Goal: Information Seeking & Learning: Learn about a topic

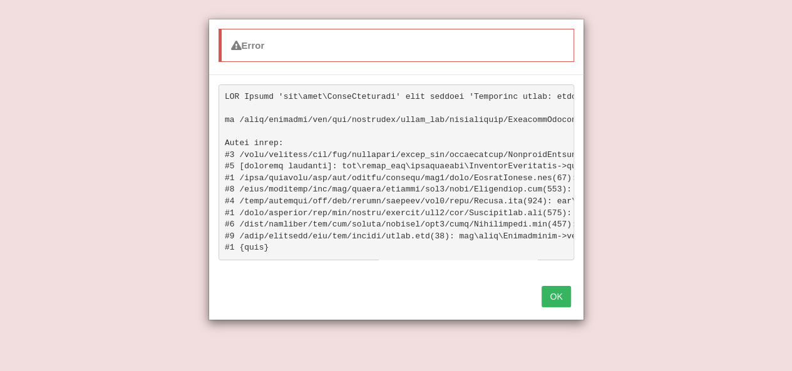
click at [559, 302] on button "OK" at bounding box center [556, 296] width 29 height 21
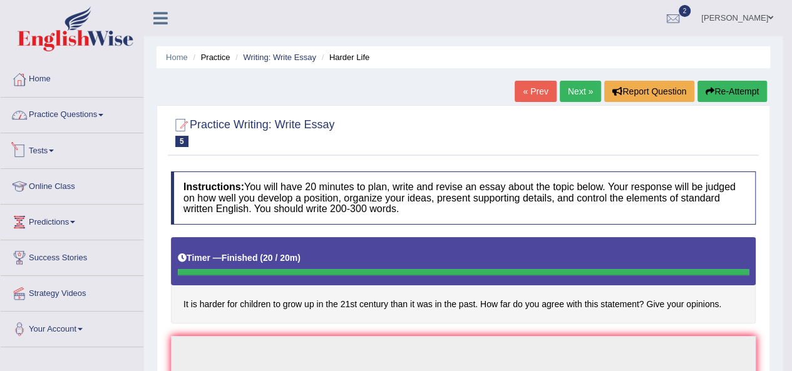
click at [70, 105] on link "Practice Questions" at bounding box center [72, 113] width 143 height 31
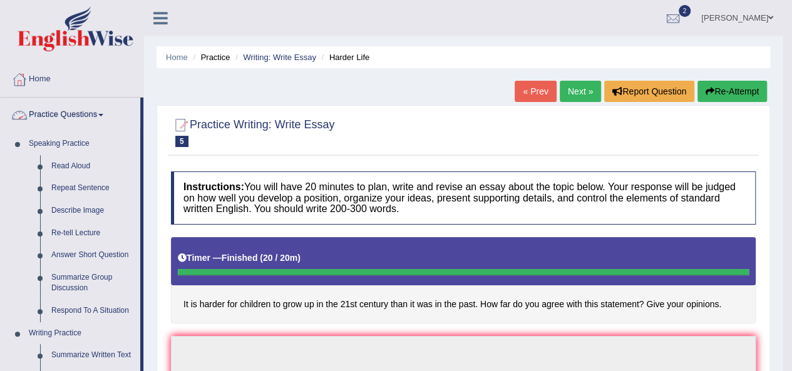
click at [51, 120] on link "Practice Questions" at bounding box center [71, 113] width 140 height 31
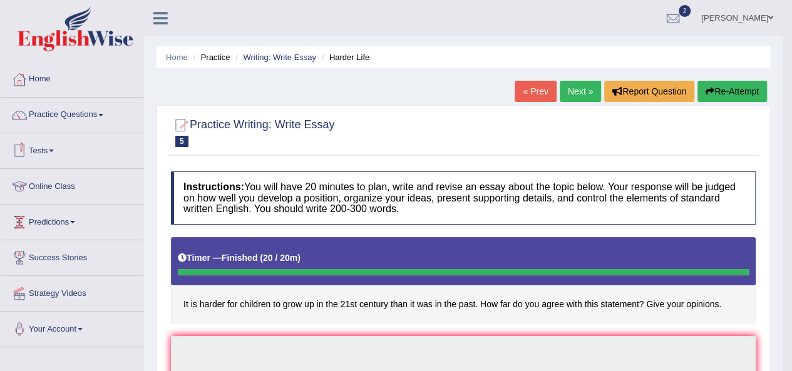
click at [45, 153] on link "Tests" at bounding box center [72, 148] width 143 height 31
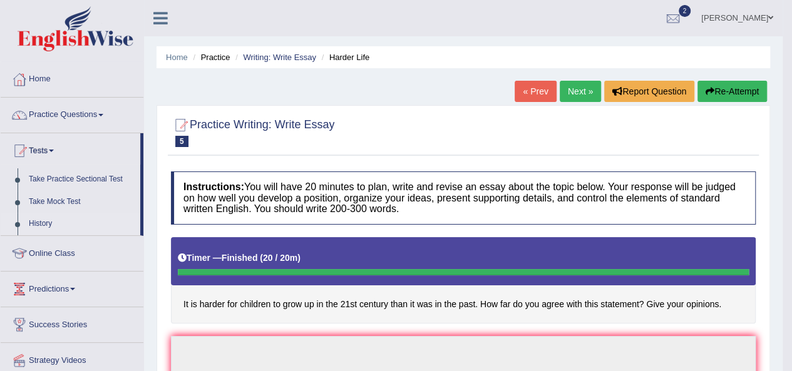
click at [34, 226] on link "History" at bounding box center [81, 224] width 117 height 23
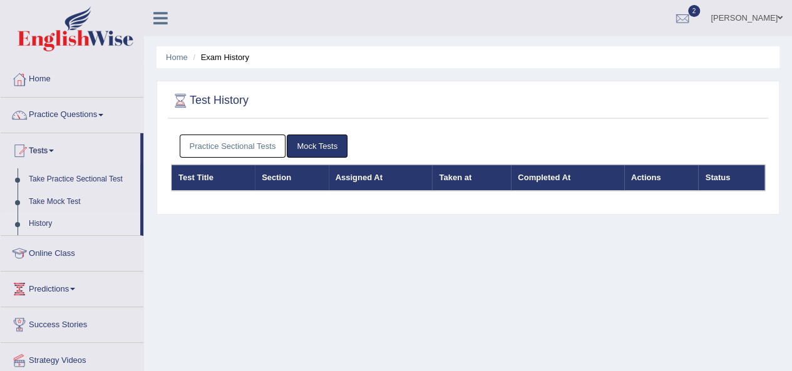
click at [252, 152] on link "Practice Sectional Tests" at bounding box center [233, 146] width 106 height 23
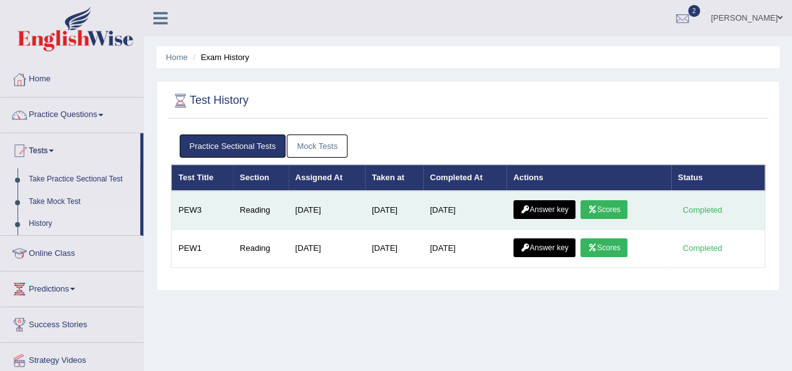
click at [593, 204] on link "Scores" at bounding box center [603, 209] width 46 height 19
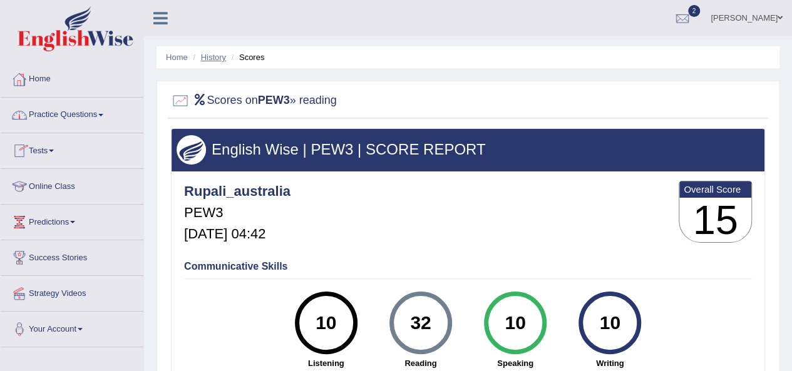
click at [213, 60] on link "History" at bounding box center [213, 57] width 25 height 9
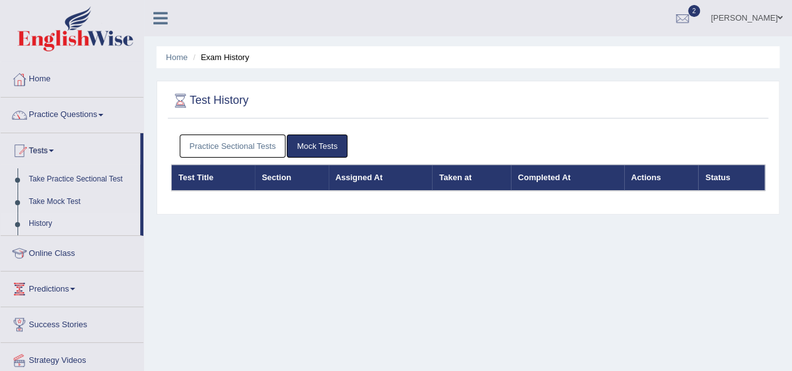
click at [232, 153] on link "Practice Sectional Tests" at bounding box center [233, 146] width 106 height 23
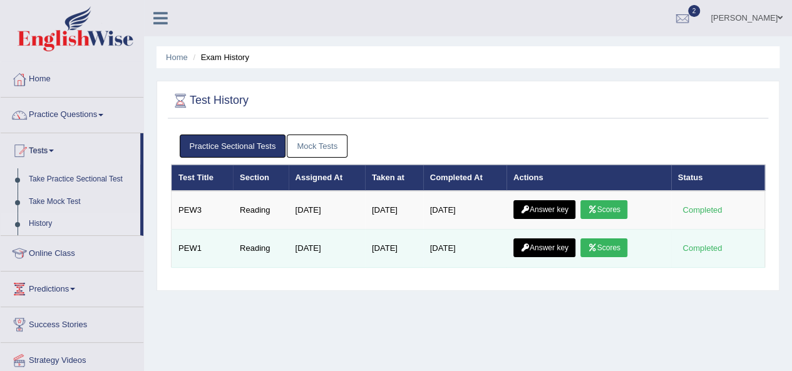
click at [599, 249] on link "Scores" at bounding box center [603, 248] width 46 height 19
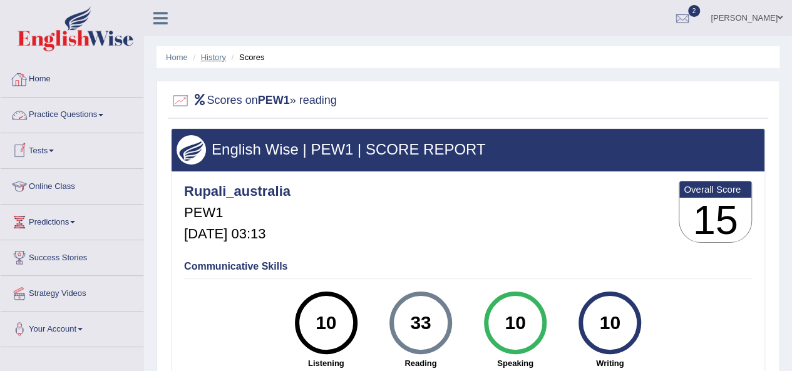
click at [215, 61] on link "History" at bounding box center [213, 57] width 25 height 9
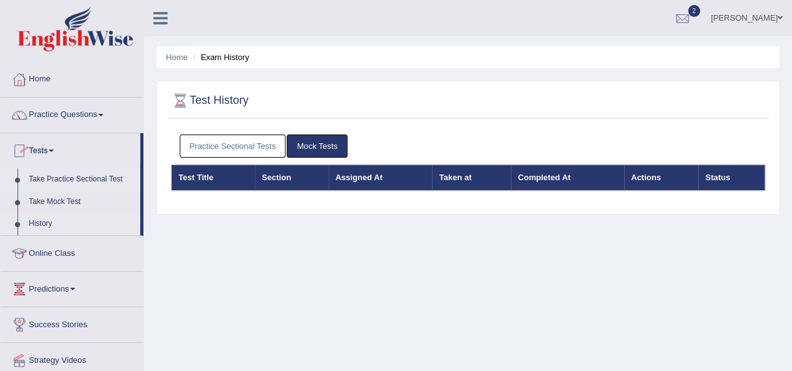
click at [50, 176] on link "Take Practice Sectional Test" at bounding box center [81, 179] width 117 height 23
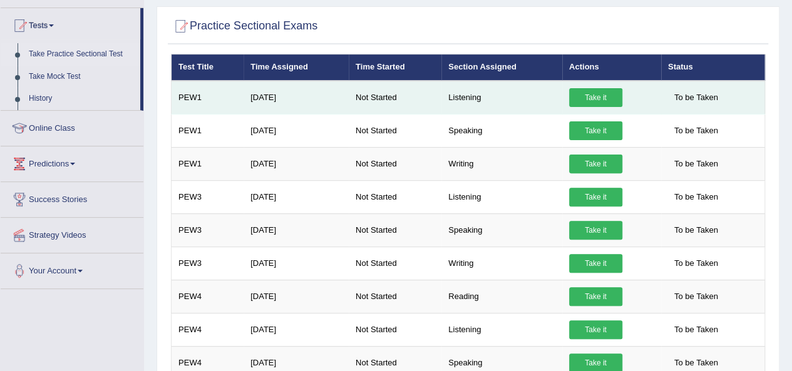
click at [586, 99] on link "Take it" at bounding box center [595, 97] width 53 height 19
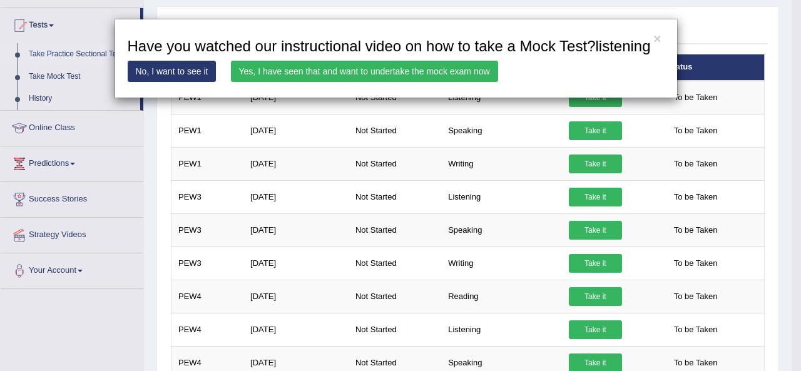
click at [378, 73] on link "Yes, I have seen that and want to undertake the mock exam now" at bounding box center [364, 71] width 267 height 21
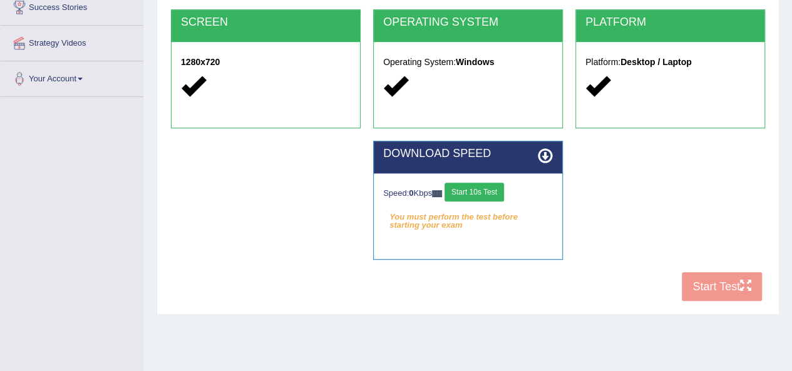
scroll to position [286, 0]
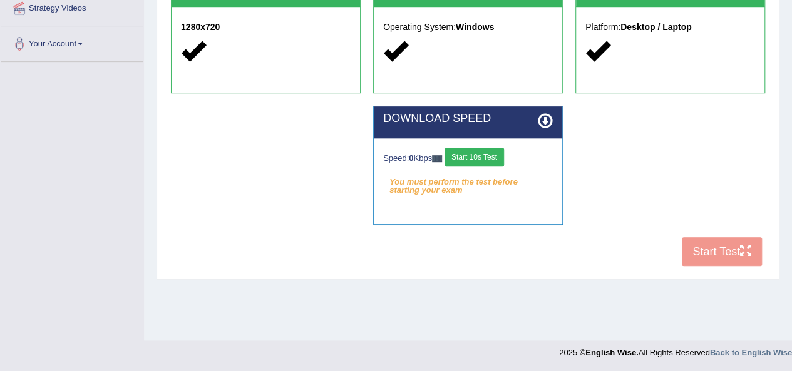
click at [487, 160] on button "Start 10s Test" at bounding box center [474, 157] width 59 height 19
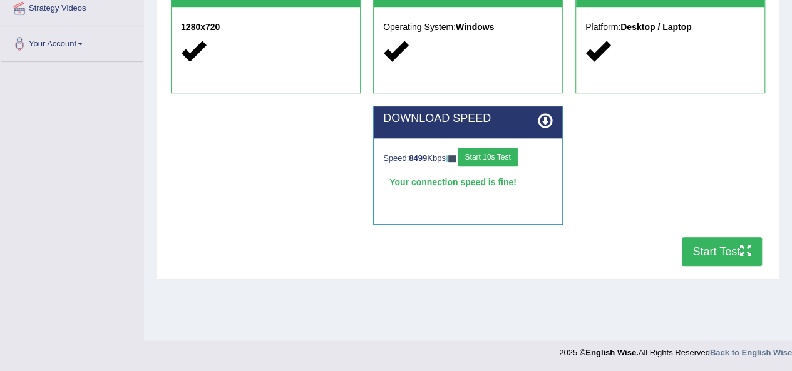
click at [711, 251] on button "Start Test" at bounding box center [722, 251] width 80 height 29
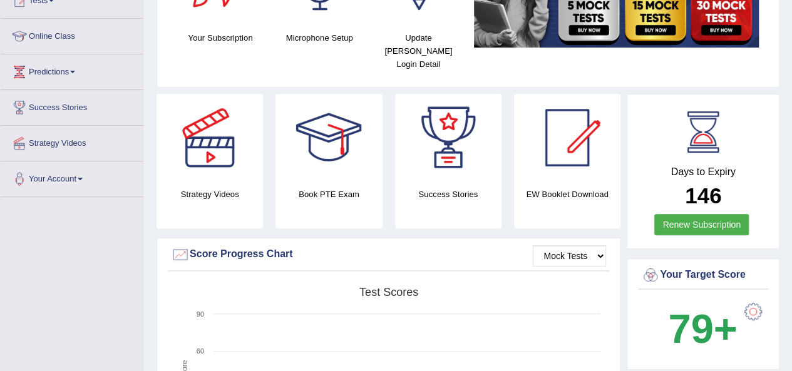
scroll to position [53, 0]
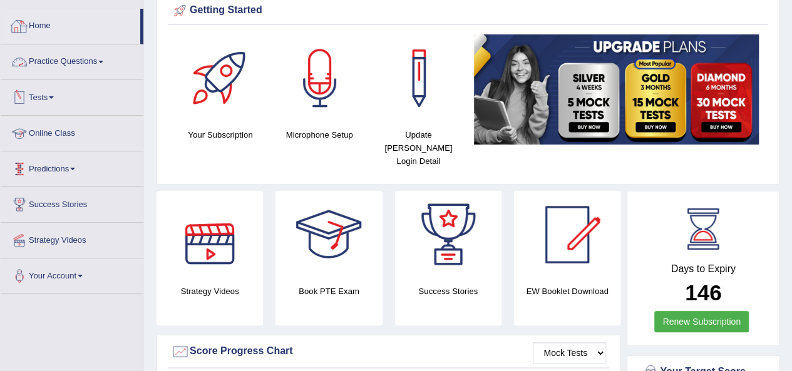
click at [65, 61] on link "Practice Questions" at bounding box center [72, 59] width 143 height 31
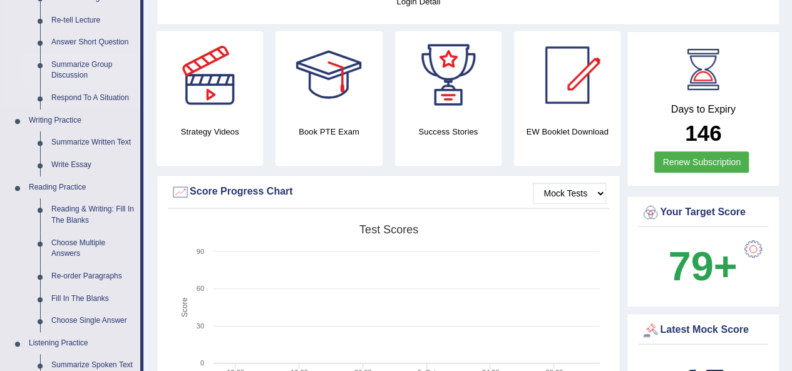
scroll to position [241, 0]
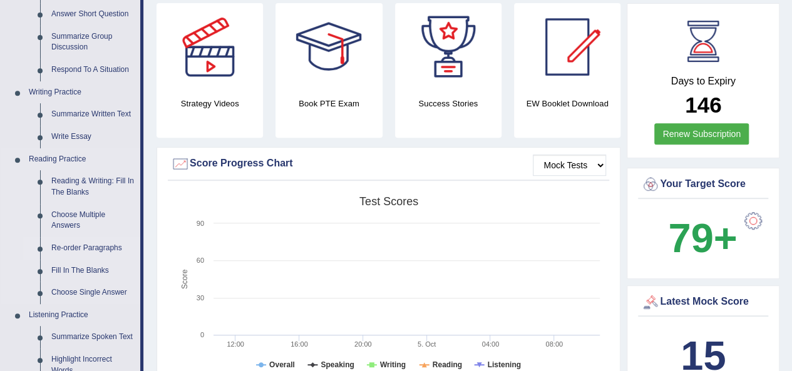
click at [80, 254] on link "Re-order Paragraphs" at bounding box center [93, 248] width 95 height 23
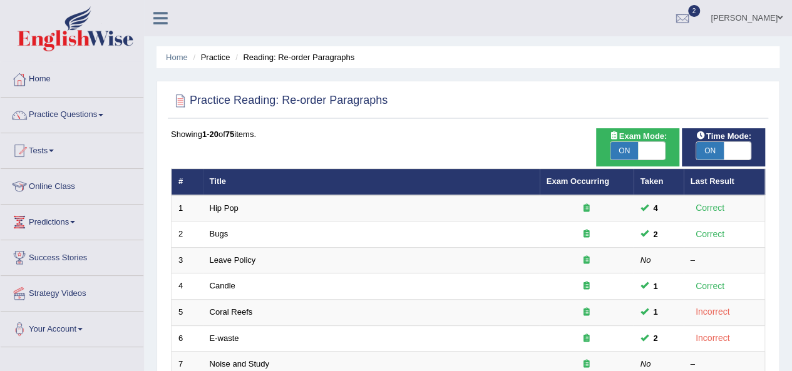
click at [626, 147] on span "ON" at bounding box center [625, 151] width 28 height 18
checkbox input "false"
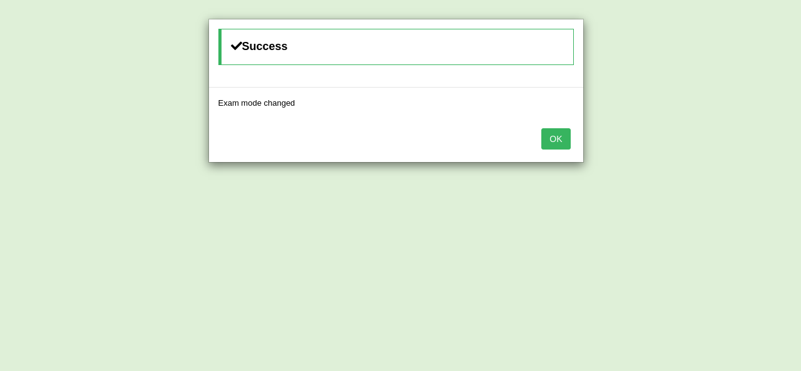
click at [555, 144] on button "OK" at bounding box center [556, 138] width 29 height 21
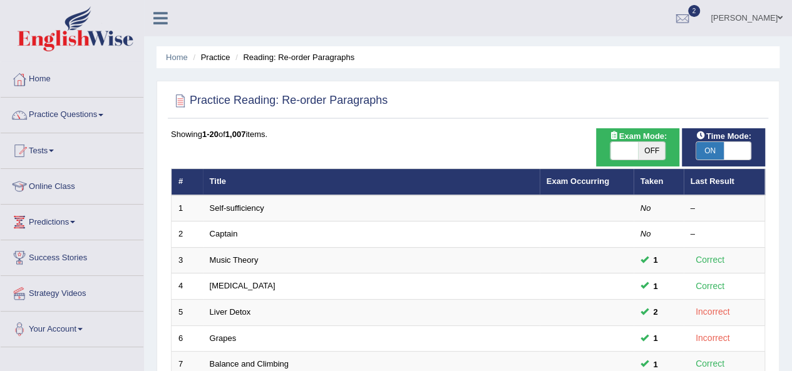
click at [701, 146] on span "ON" at bounding box center [710, 151] width 28 height 18
checkbox input "false"
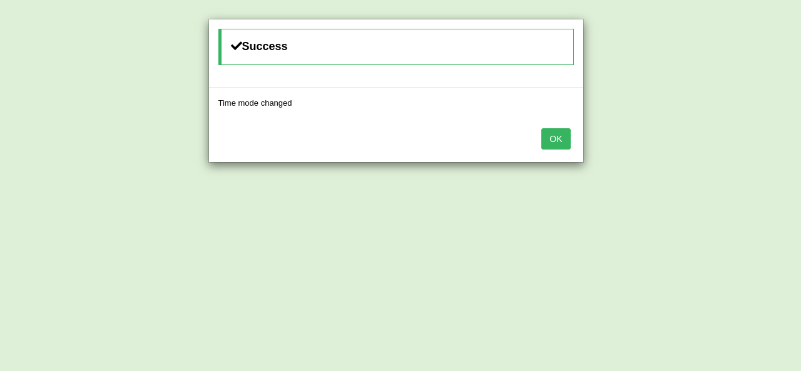
click at [555, 146] on button "OK" at bounding box center [556, 138] width 29 height 21
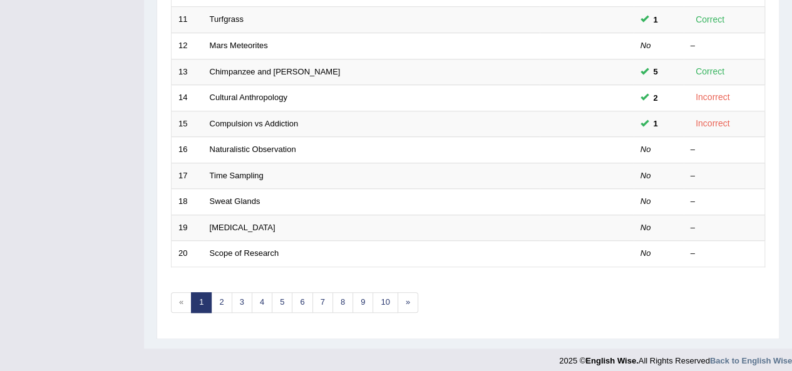
scroll to position [451, 0]
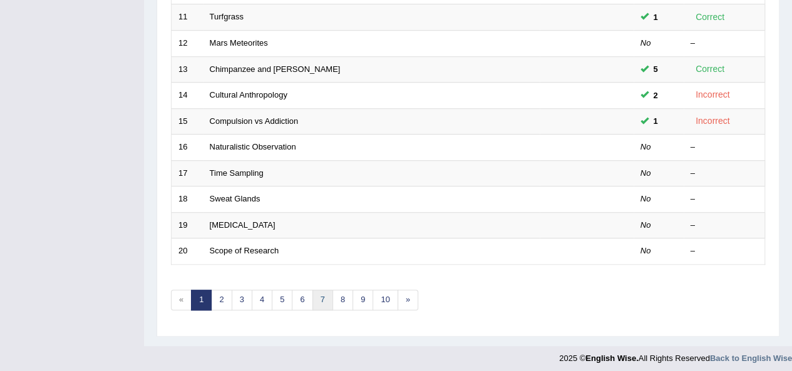
click at [322, 297] on link "7" at bounding box center [322, 300] width 21 height 21
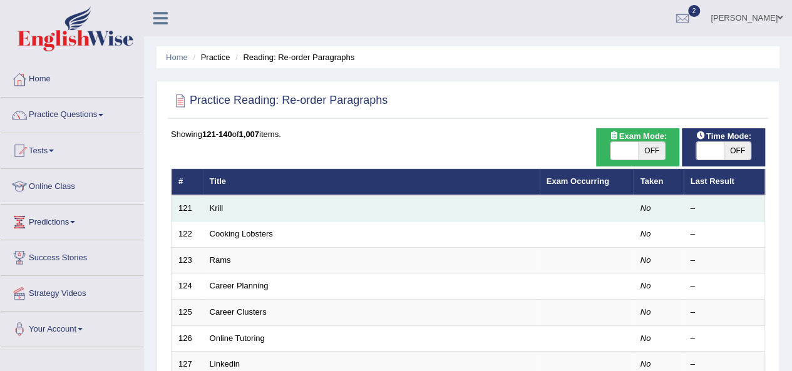
click at [205, 210] on td "Krill" at bounding box center [371, 208] width 337 height 26
click at [212, 207] on link "Krill" at bounding box center [217, 208] width 14 height 9
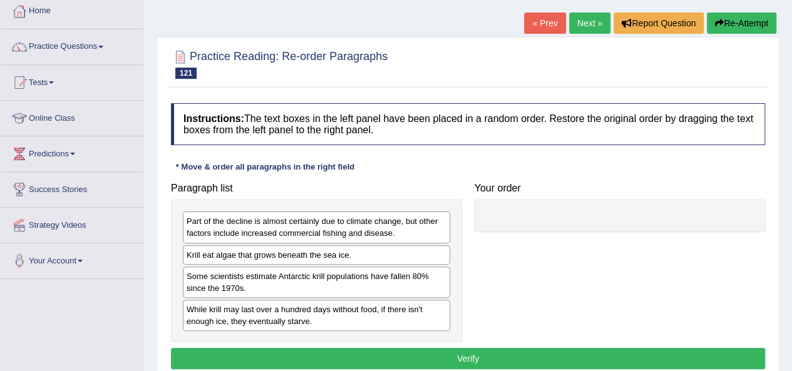
scroll to position [188, 0]
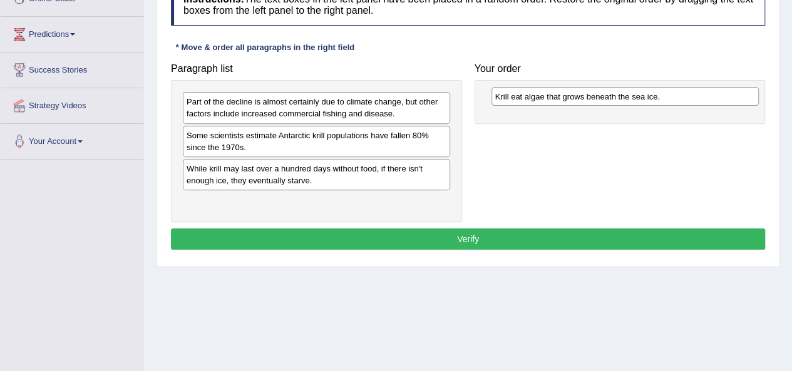
drag, startPoint x: 279, startPoint y: 136, endPoint x: 587, endPoint y: 98, distance: 311.1
click at [587, 98] on div "Krill eat algae that grows beneath the sea ice." at bounding box center [625, 96] width 267 height 19
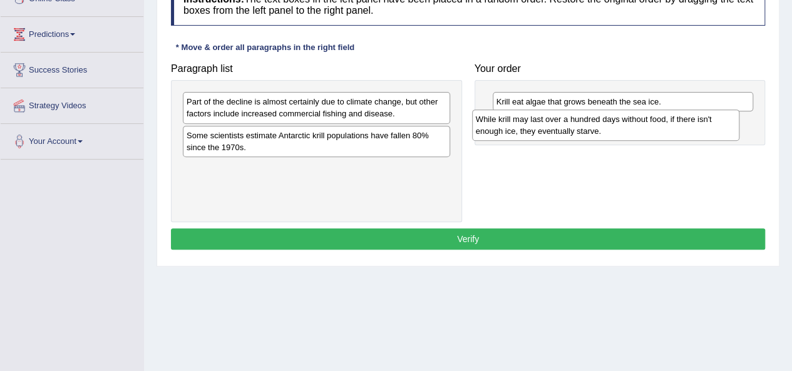
drag, startPoint x: 258, startPoint y: 172, endPoint x: 549, endPoint y: 124, distance: 295.1
click at [549, 124] on div "While krill may last over a hundred days without food, if there isn't enough ic…" at bounding box center [605, 125] width 267 height 31
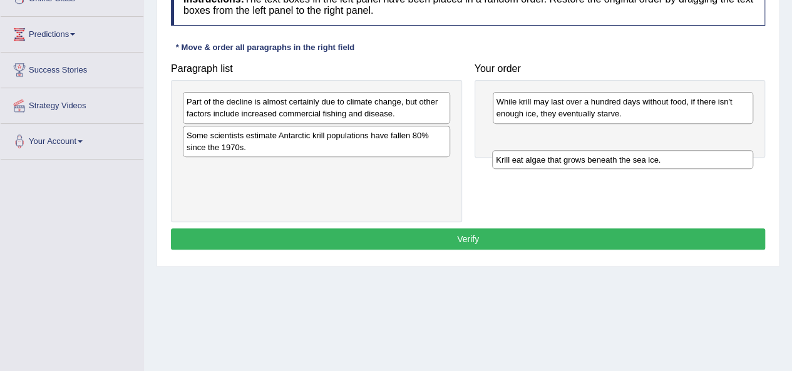
drag, startPoint x: 559, startPoint y: 97, endPoint x: 564, endPoint y: 144, distance: 47.2
click at [564, 150] on div "Krill eat algae that grows beneath the sea ice." at bounding box center [622, 159] width 261 height 19
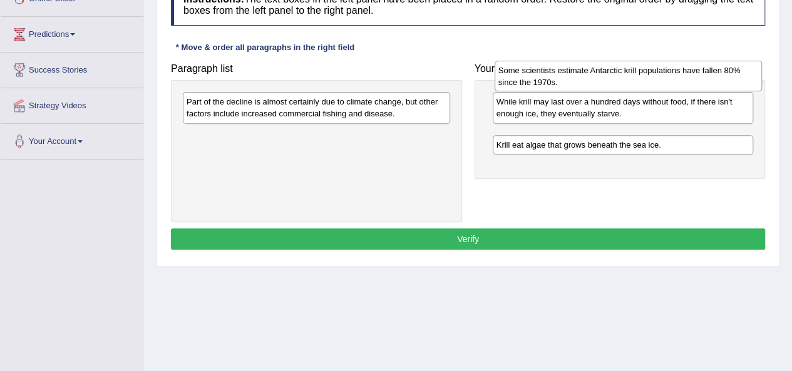
drag, startPoint x: 278, startPoint y: 138, endPoint x: 590, endPoint y: 74, distance: 318.4
click at [590, 74] on div "Some scientists estimate Antarctic krill populations have fallen 80% since the …" at bounding box center [628, 76] width 267 height 31
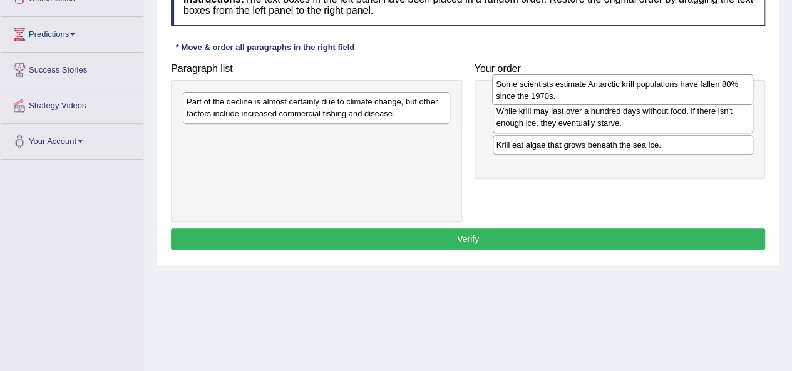
drag, startPoint x: 544, startPoint y: 136, endPoint x: 544, endPoint y: 85, distance: 50.7
click at [544, 85] on div "Some scientists estimate Antarctic krill populations have fallen 80% since the …" at bounding box center [622, 90] width 261 height 31
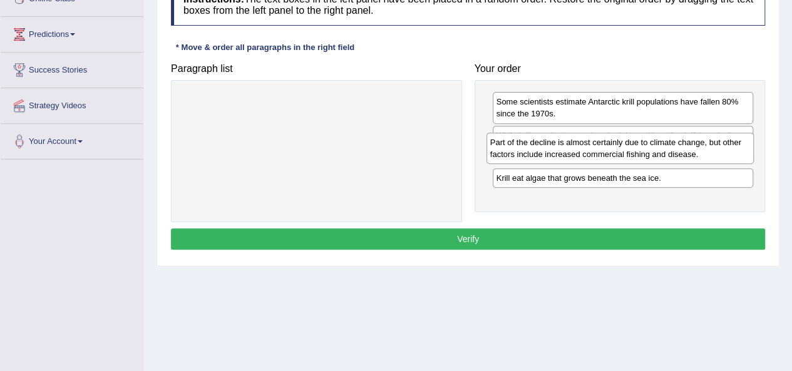
drag, startPoint x: 253, startPoint y: 104, endPoint x: 558, endPoint y: 132, distance: 306.2
click at [558, 133] on div "Part of the decline is almost certainly due to climate change, but other factor…" at bounding box center [620, 148] width 267 height 31
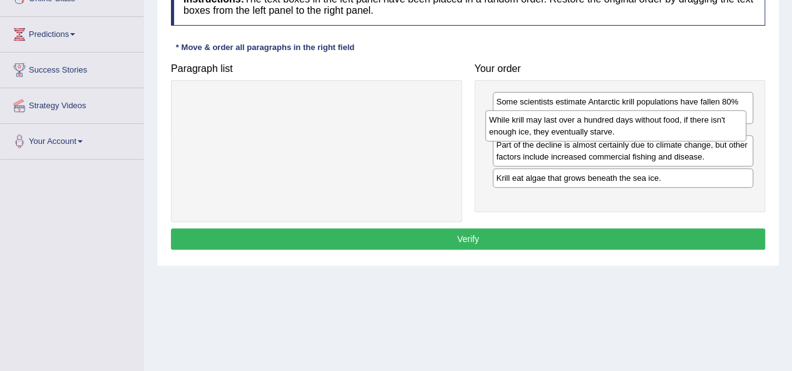
drag, startPoint x: 563, startPoint y: 177, endPoint x: 556, endPoint y: 130, distance: 48.1
click at [556, 130] on div "While krill may last over a hundred days without food, if there isn't enough ic…" at bounding box center [615, 125] width 261 height 31
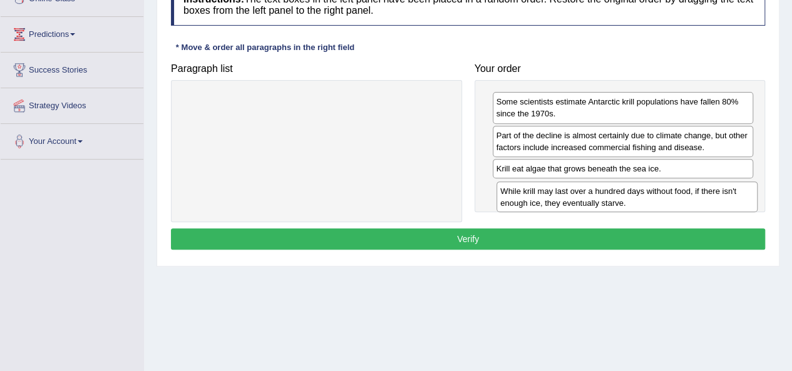
drag, startPoint x: 537, startPoint y: 130, endPoint x: 542, endPoint y: 186, distance: 56.5
click at [542, 186] on div "While krill may last over a hundred days without food, if there isn't enough ic…" at bounding box center [627, 197] width 261 height 31
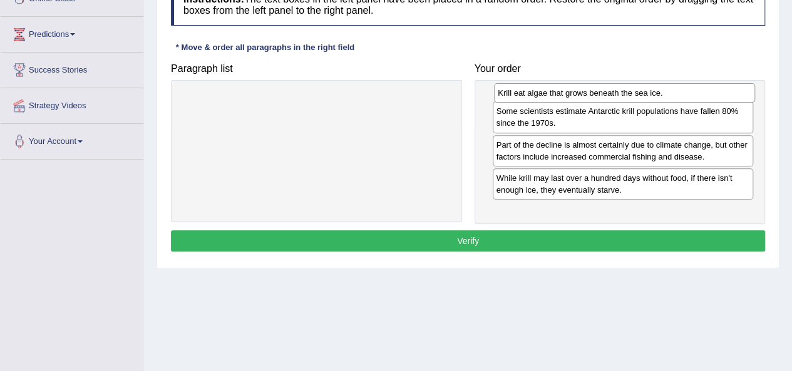
drag, startPoint x: 605, startPoint y: 168, endPoint x: 607, endPoint y: 93, distance: 74.5
click at [607, 93] on div "Krill eat algae that grows beneath the sea ice." at bounding box center [624, 92] width 261 height 19
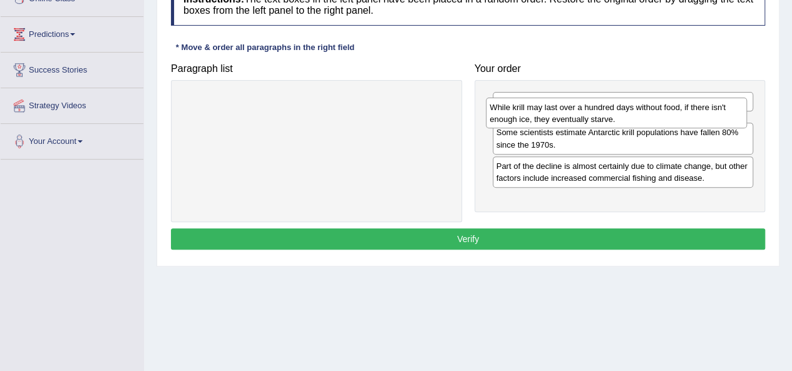
drag, startPoint x: 570, startPoint y: 198, endPoint x: 564, endPoint y: 117, distance: 81.6
click at [564, 117] on div "While krill may last over a hundred days without food, if there isn't enough ic…" at bounding box center [616, 113] width 261 height 31
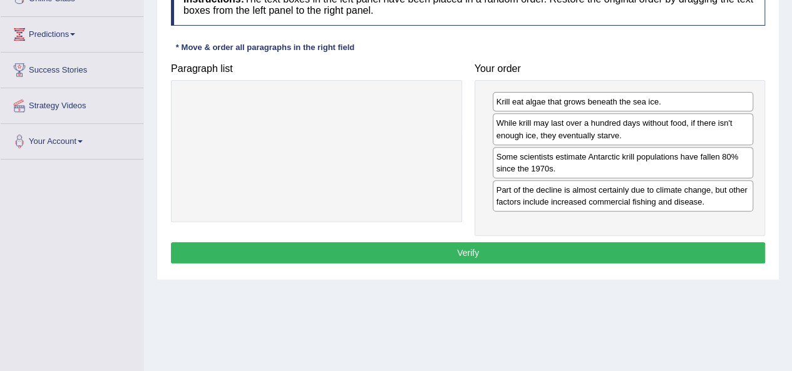
click at [523, 247] on button "Verify" at bounding box center [468, 252] width 594 height 21
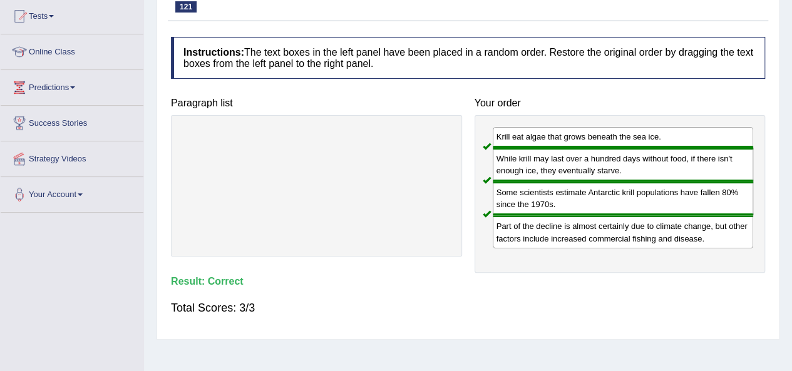
scroll to position [63, 0]
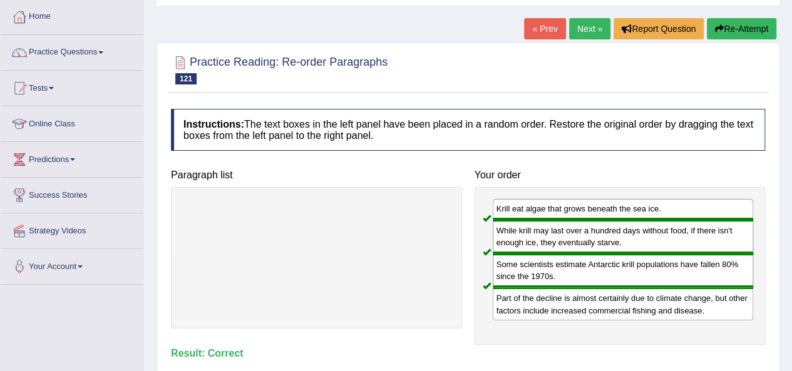
click at [578, 36] on link "Next »" at bounding box center [589, 28] width 41 height 21
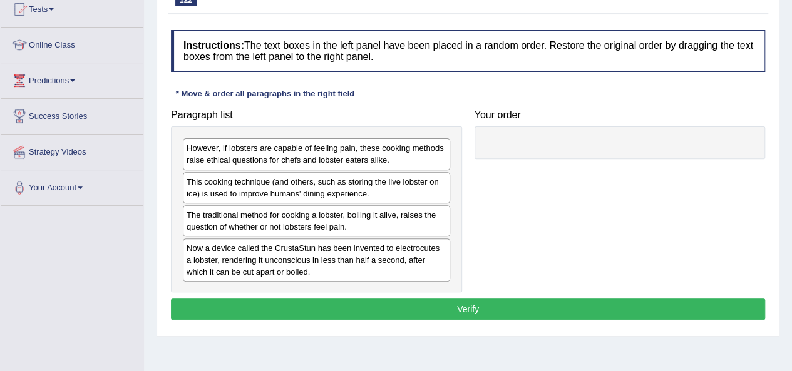
scroll to position [188, 0]
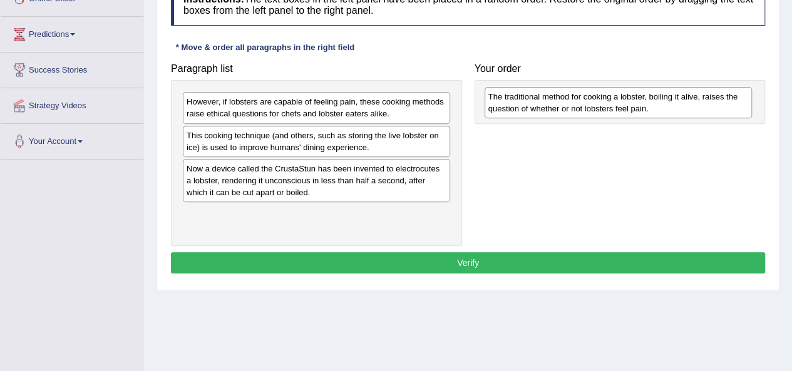
drag, startPoint x: 282, startPoint y: 168, endPoint x: 584, endPoint y: 97, distance: 310.0
click at [584, 97] on div "The traditional method for cooking a lobster, boiling it alive, raises the ques…" at bounding box center [618, 102] width 267 height 31
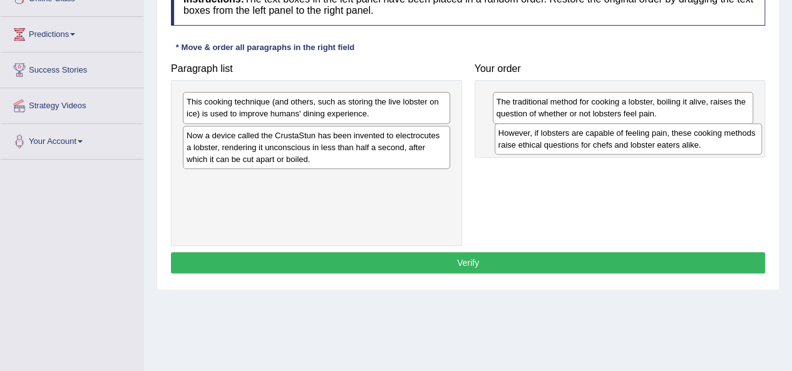
drag, startPoint x: 346, startPoint y: 111, endPoint x: 657, endPoint y: 142, distance: 313.4
click at [657, 142] on div "However, if lobsters are capable of feeling pain, these cooking methods raise e…" at bounding box center [628, 138] width 267 height 31
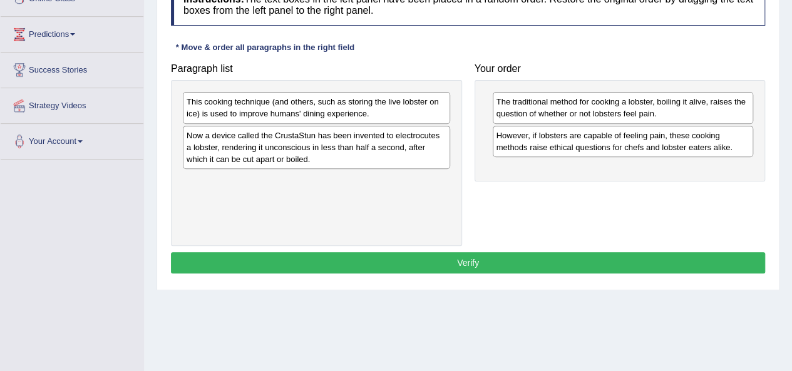
click at [272, 151] on div "Now a device called the CrustaStun has been invented to electrocutes a lobster,…" at bounding box center [316, 147] width 267 height 43
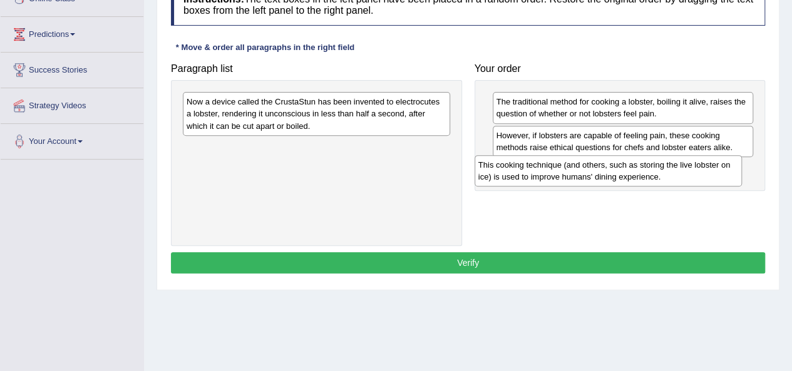
drag, startPoint x: 257, startPoint y: 106, endPoint x: 549, endPoint y: 169, distance: 298.6
click at [549, 169] on div "This cooking technique (and others, such as storing the live lobster on ice) is…" at bounding box center [608, 170] width 267 height 31
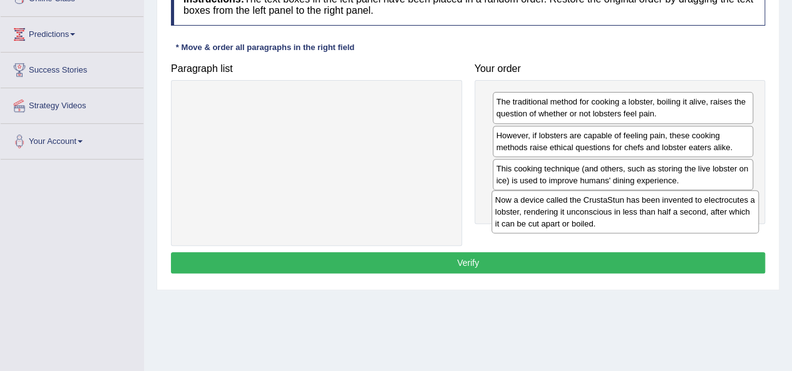
drag, startPoint x: 306, startPoint y: 116, endPoint x: 617, endPoint y: 212, distance: 325.6
click at [617, 212] on div "Now a device called the CrustaStun has been invented to electrocutes a lobster,…" at bounding box center [625, 211] width 267 height 43
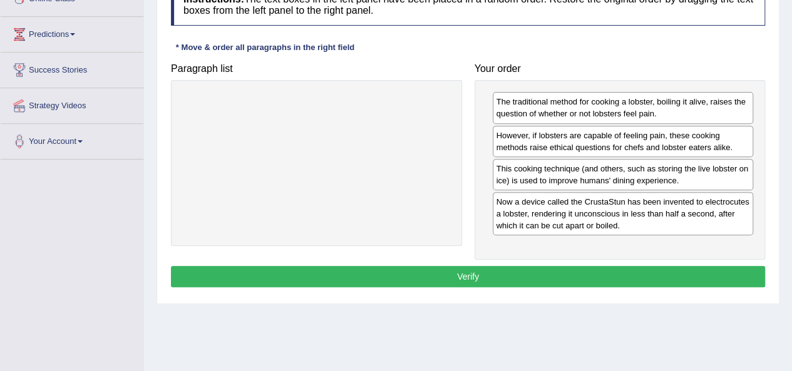
click at [465, 270] on button "Verify" at bounding box center [468, 276] width 594 height 21
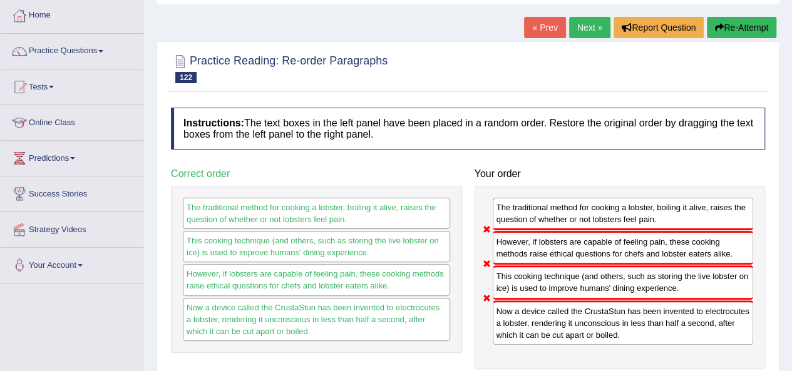
scroll to position [63, 0]
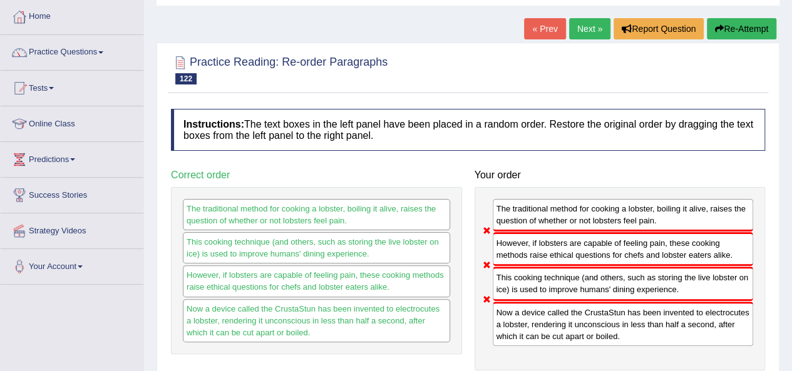
click at [594, 32] on link "Next »" at bounding box center [589, 28] width 41 height 21
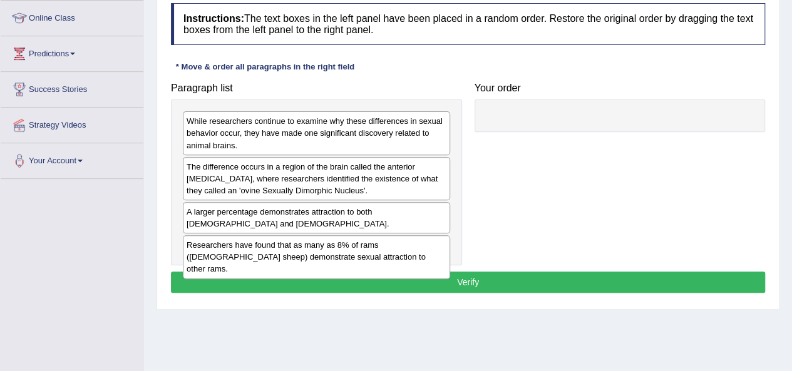
scroll to position [188, 0]
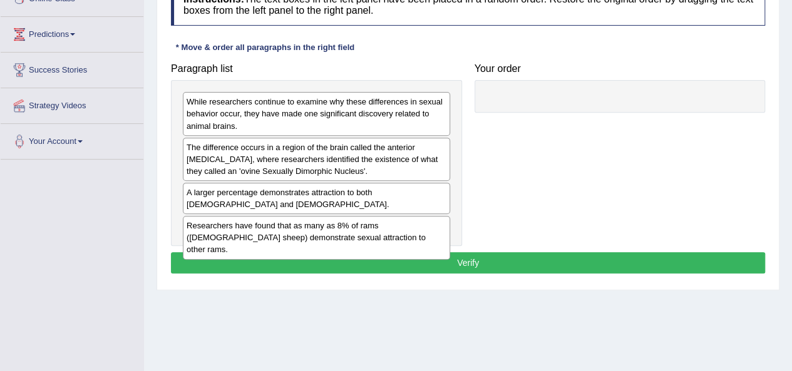
click at [282, 192] on div "A larger percentage demonstrates attraction to both [DEMOGRAPHIC_DATA] and [DEM…" at bounding box center [316, 198] width 267 height 31
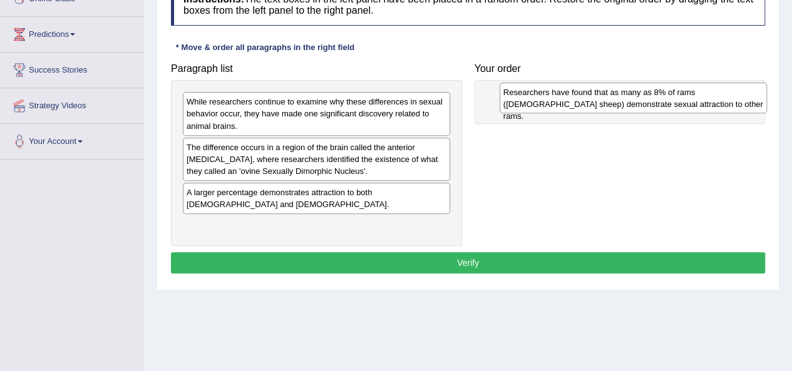
drag, startPoint x: 273, startPoint y: 219, endPoint x: 590, endPoint y: 98, distance: 338.9
click at [590, 98] on div "Researchers have found that as many as 8% of rams ([DEMOGRAPHIC_DATA] sheep) de…" at bounding box center [633, 98] width 267 height 31
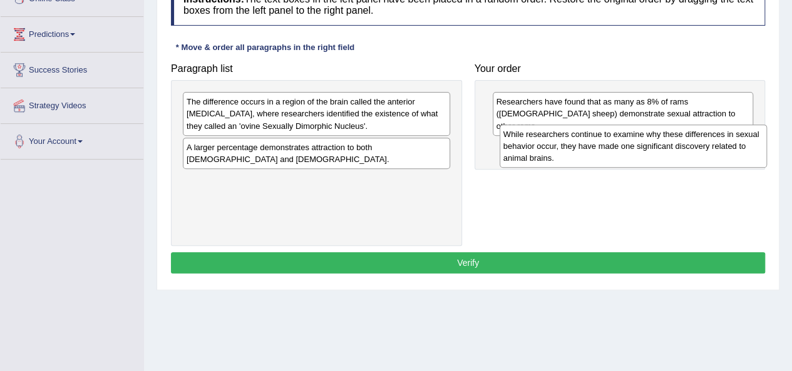
drag, startPoint x: 257, startPoint y: 112, endPoint x: 574, endPoint y: 145, distance: 318.5
click at [574, 145] on div "While researchers continue to examine why these differences in sexual behavior …" at bounding box center [633, 146] width 267 height 43
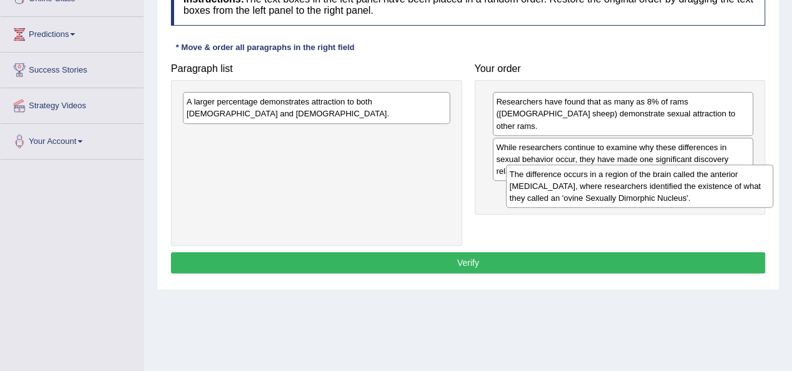
drag, startPoint x: 303, startPoint y: 109, endPoint x: 626, endPoint y: 182, distance: 331.2
click at [626, 182] on div "The difference occurs in a region of the brain called the anterior [MEDICAL_DAT…" at bounding box center [639, 186] width 267 height 43
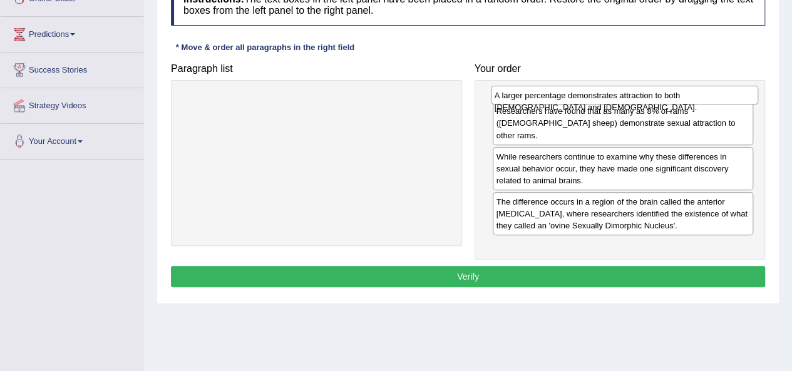
drag, startPoint x: 364, startPoint y: 101, endPoint x: 672, endPoint y: 95, distance: 308.1
click at [672, 95] on div "A larger percentage demonstrates attraction to both [DEMOGRAPHIC_DATA] and [DEM…" at bounding box center [624, 95] width 267 height 19
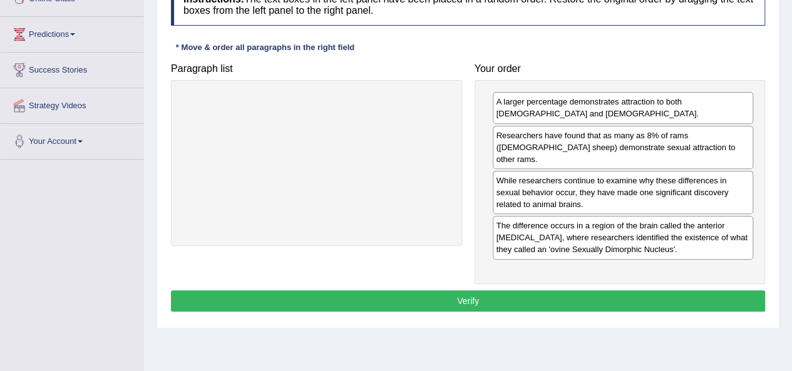
click at [460, 291] on button "Verify" at bounding box center [468, 301] width 594 height 21
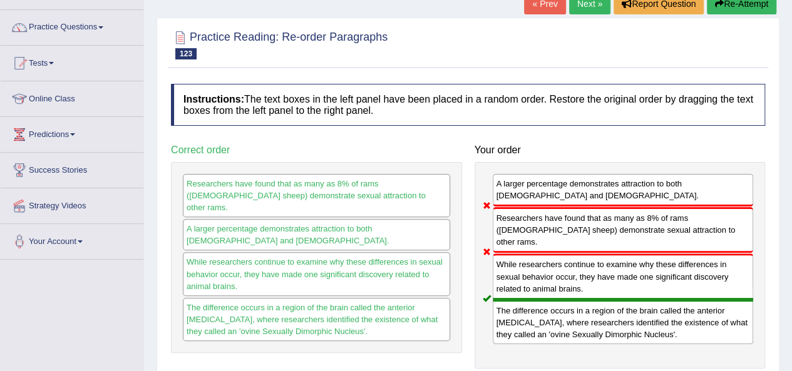
scroll to position [63, 0]
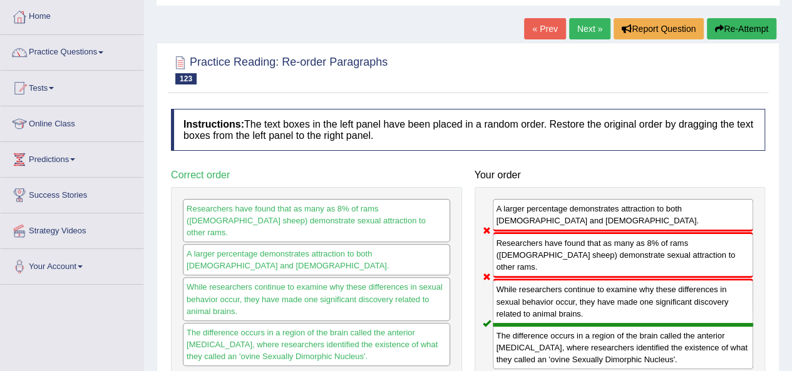
click at [577, 31] on link "Next »" at bounding box center [589, 28] width 41 height 21
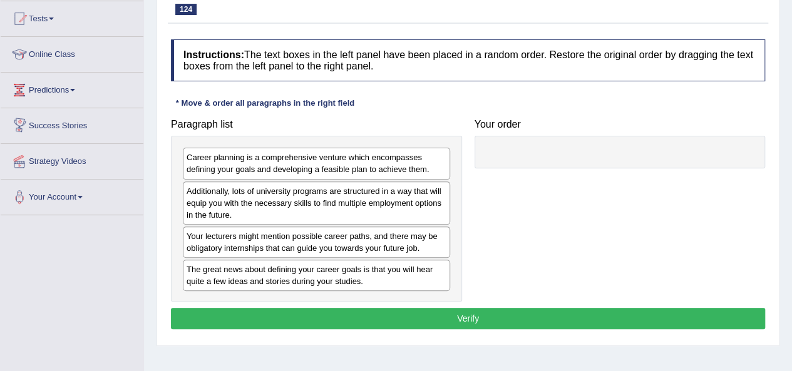
scroll to position [188, 0]
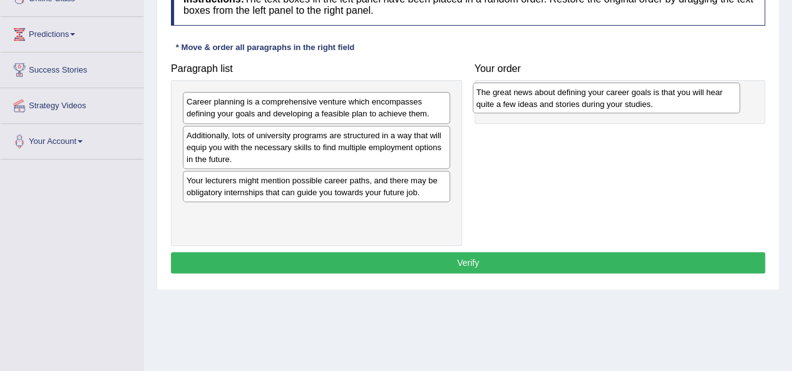
drag, startPoint x: 263, startPoint y: 217, endPoint x: 553, endPoint y: 97, distance: 313.9
click at [553, 97] on div "The great news about defining your career goals is that you will hear quite a f…" at bounding box center [606, 98] width 267 height 31
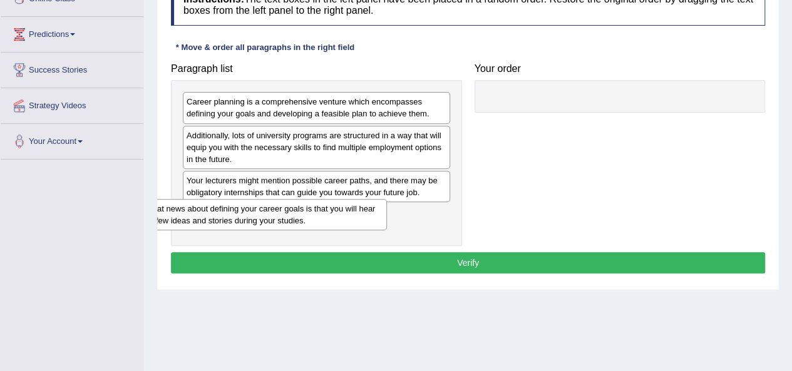
drag, startPoint x: 566, startPoint y: 108, endPoint x: 199, endPoint y: 215, distance: 382.2
click at [199, 215] on div "The great news about defining your career goals is that you will hear quite a f…" at bounding box center [255, 214] width 261 height 31
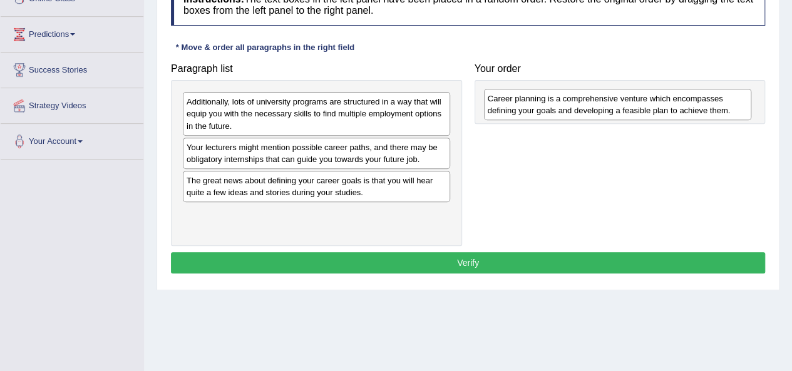
drag, startPoint x: 213, startPoint y: 108, endPoint x: 514, endPoint y: 105, distance: 301.2
click at [514, 105] on div "Career planning is a comprehensive venture which encompasses defining your goal…" at bounding box center [617, 104] width 267 height 31
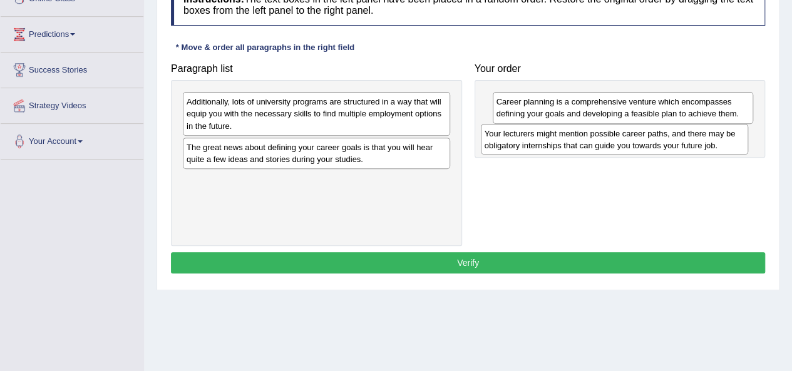
drag, startPoint x: 279, startPoint y: 151, endPoint x: 577, endPoint y: 138, distance: 298.3
click at [577, 138] on div "Your lecturers might mention possible career paths, and there may be obligatory…" at bounding box center [614, 139] width 267 height 31
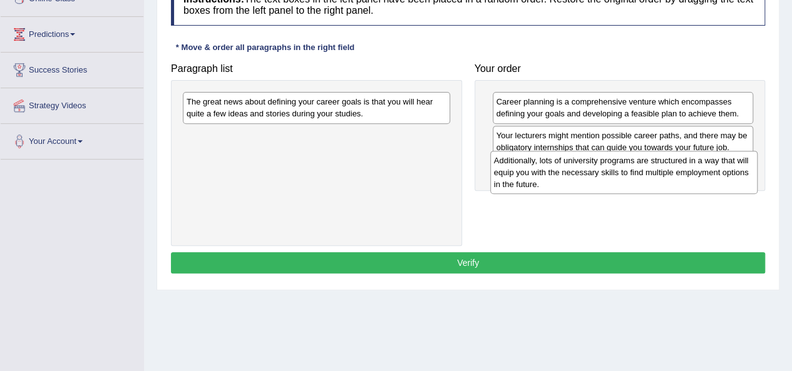
drag, startPoint x: 282, startPoint y: 103, endPoint x: 589, endPoint y: 162, distance: 313.0
click at [589, 162] on div "Additionally, lots of university programs are structured in a way that will equ…" at bounding box center [623, 172] width 267 height 43
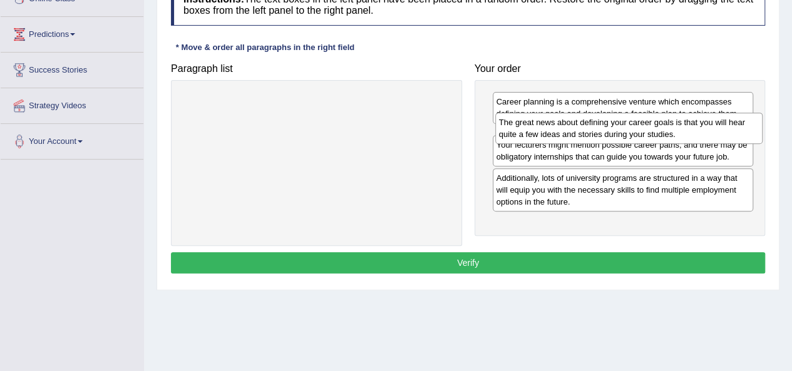
drag, startPoint x: 350, startPoint y: 101, endPoint x: 662, endPoint y: 121, distance: 313.1
click at [662, 121] on div "The great news about defining your career goals is that you will hear quite a f…" at bounding box center [628, 128] width 267 height 31
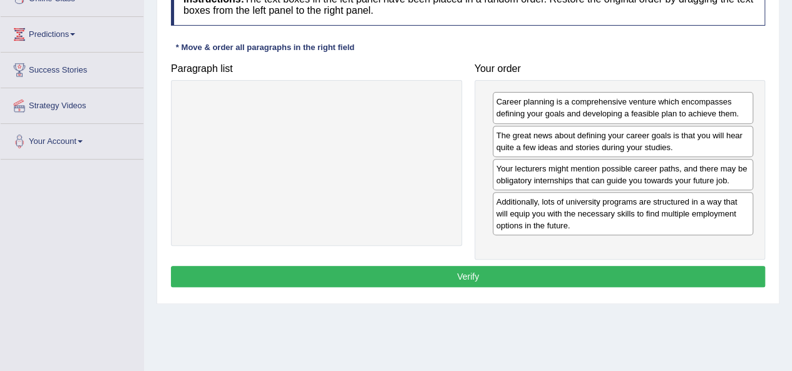
click at [471, 275] on button "Verify" at bounding box center [468, 276] width 594 height 21
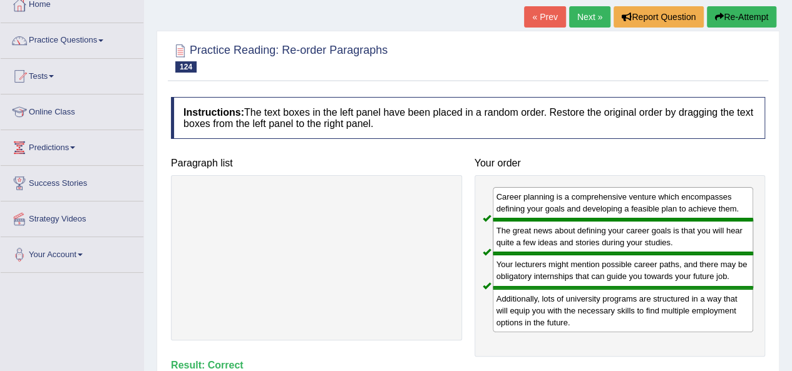
scroll to position [0, 0]
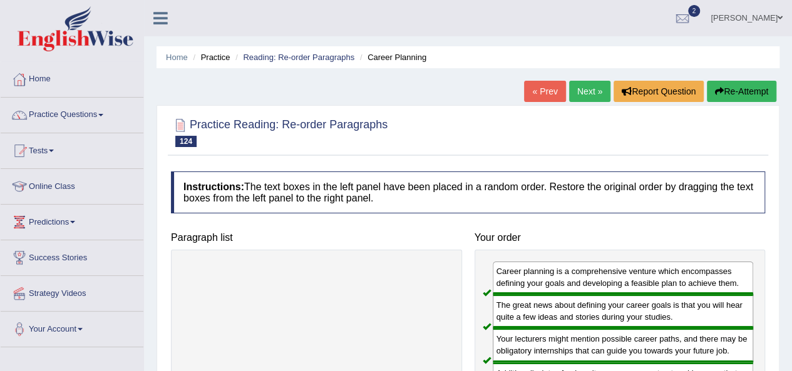
click at [584, 90] on link "Next »" at bounding box center [589, 91] width 41 height 21
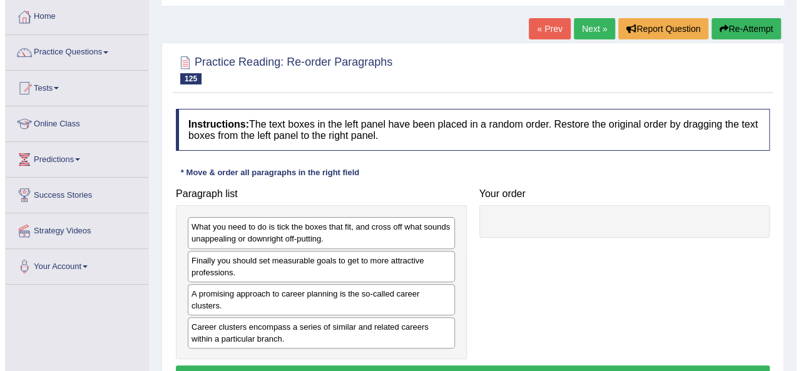
scroll to position [125, 0]
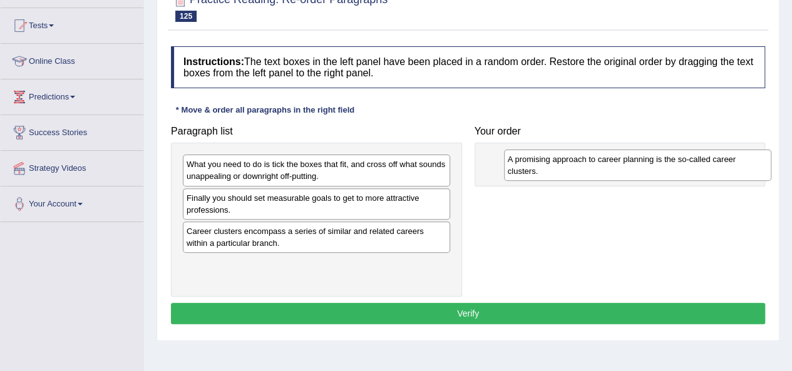
drag, startPoint x: 254, startPoint y: 237, endPoint x: 575, endPoint y: 167, distance: 328.9
click at [575, 167] on div "A promising approach to career planning is the so-called career clusters." at bounding box center [637, 165] width 267 height 31
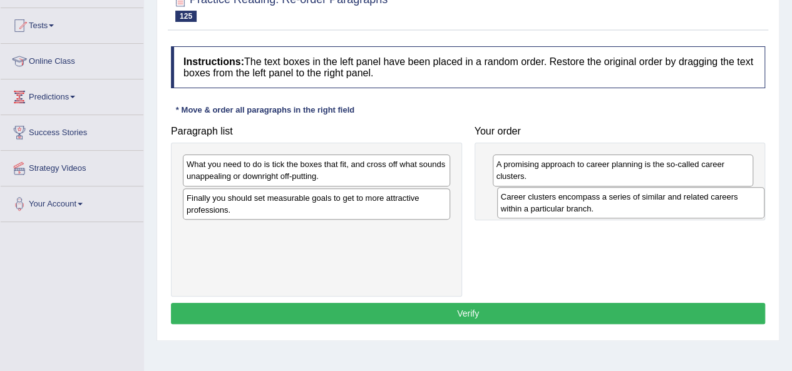
drag, startPoint x: 267, startPoint y: 240, endPoint x: 581, endPoint y: 207, distance: 316.1
click at [581, 207] on div "Career clusters encompass a series of similar and related careers within a part…" at bounding box center [630, 202] width 267 height 31
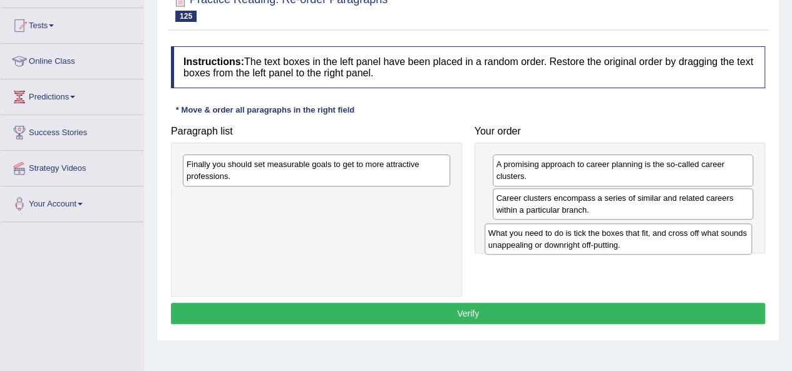
drag, startPoint x: 220, startPoint y: 163, endPoint x: 522, endPoint y: 232, distance: 309.6
click at [522, 232] on div "What you need to do is tick the boxes that fit, and cross off what sounds unapp…" at bounding box center [618, 239] width 267 height 31
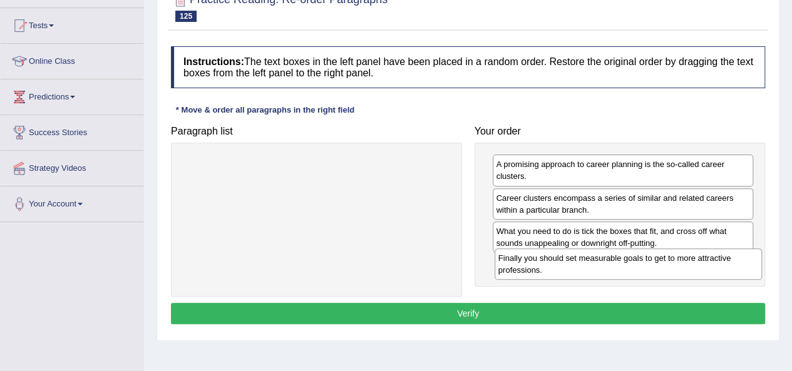
drag, startPoint x: 292, startPoint y: 172, endPoint x: 604, endPoint y: 266, distance: 325.7
click at [604, 266] on div "Finally you should set measurable goals to get to more attractive professions." at bounding box center [628, 264] width 267 height 31
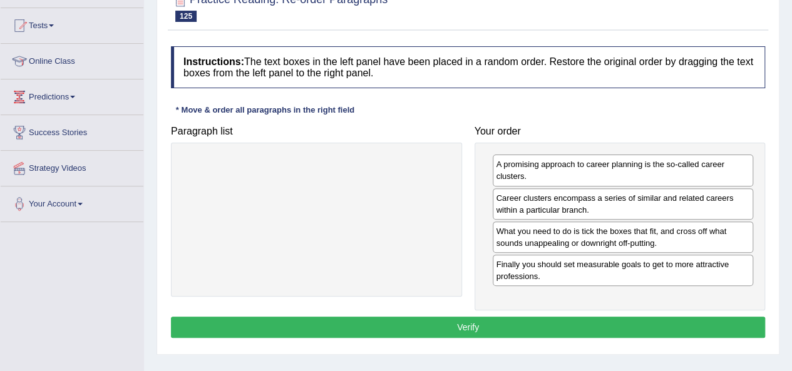
click at [482, 327] on button "Verify" at bounding box center [468, 327] width 594 height 21
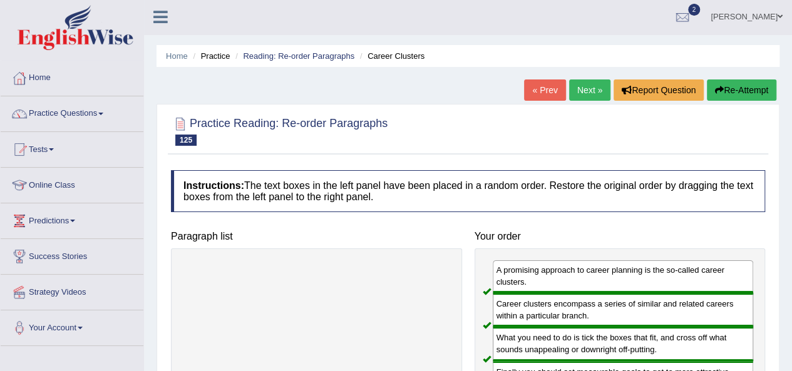
scroll to position [0, 0]
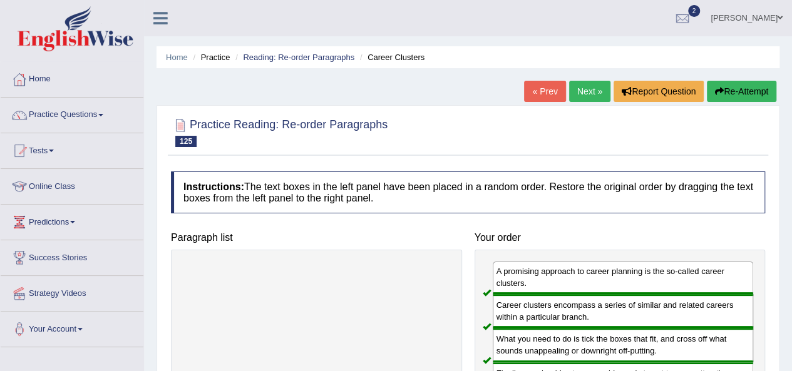
click at [582, 85] on link "Next »" at bounding box center [589, 91] width 41 height 21
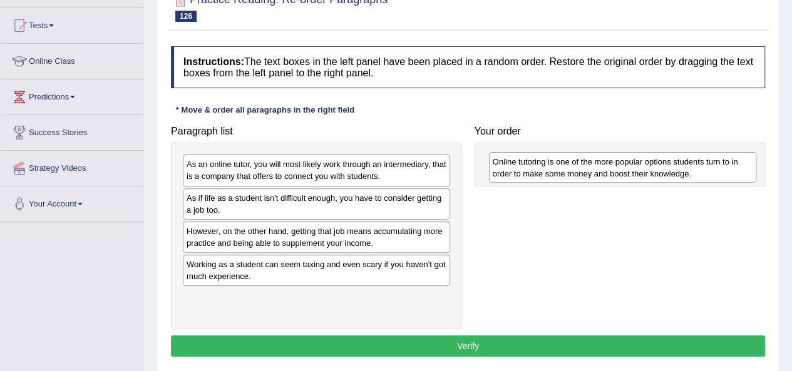
drag, startPoint x: 351, startPoint y: 261, endPoint x: 635, endPoint y: 176, distance: 296.8
click at [635, 176] on div "Online tutoring is one of the more popular options students turn to in order to…" at bounding box center [622, 167] width 267 height 31
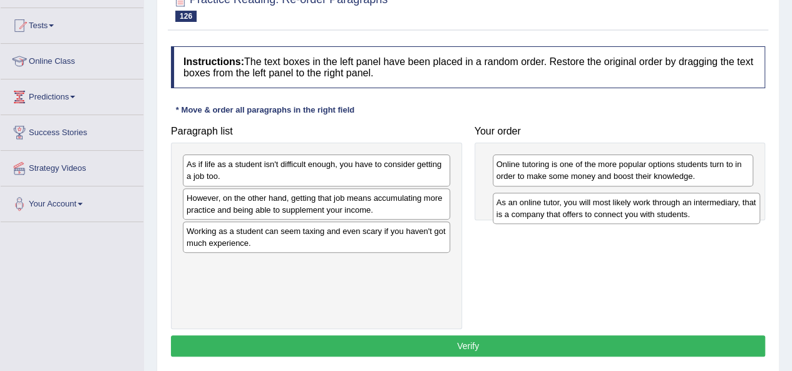
drag, startPoint x: 384, startPoint y: 174, endPoint x: 638, endPoint y: 212, distance: 256.5
click at [638, 212] on div "As an online tutor, you will most likely work through an intermediary, that is …" at bounding box center [626, 208] width 267 height 31
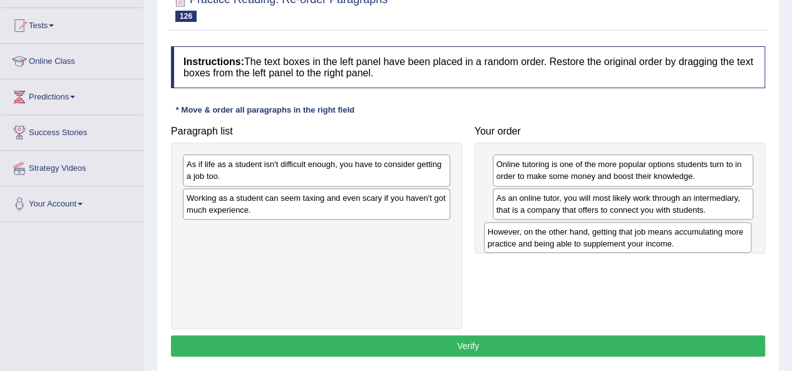
drag, startPoint x: 269, startPoint y: 200, endPoint x: 570, endPoint y: 234, distance: 303.1
click at [570, 234] on div "However, on the other hand, getting that job means accumulating more practice a…" at bounding box center [617, 237] width 267 height 31
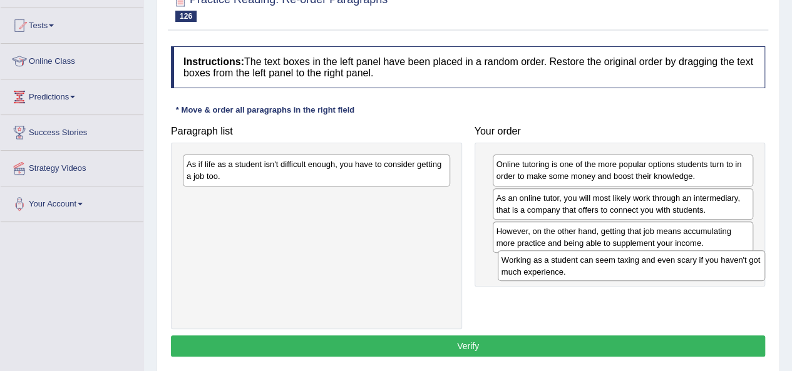
drag, startPoint x: 281, startPoint y: 199, endPoint x: 595, endPoint y: 262, distance: 321.1
click at [595, 262] on div "Working as a student can seem taxing and even scary if you haven't got much exp…" at bounding box center [631, 265] width 267 height 31
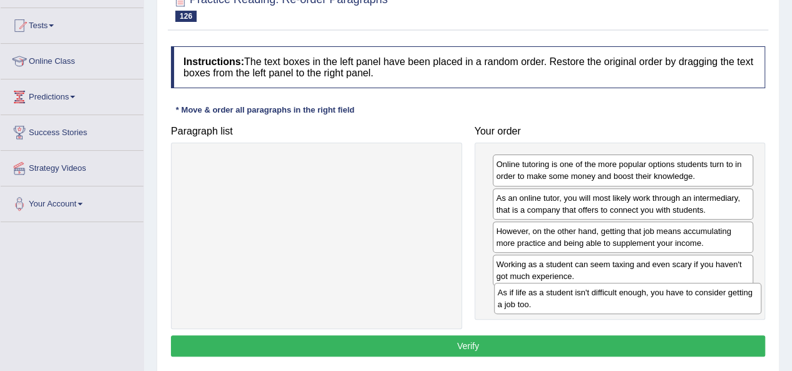
drag, startPoint x: 331, startPoint y: 170, endPoint x: 642, endPoint y: 299, distance: 336.6
click at [642, 299] on div "As if life as a student isn't difficult enough, you have to consider getting a …" at bounding box center [627, 298] width 267 height 31
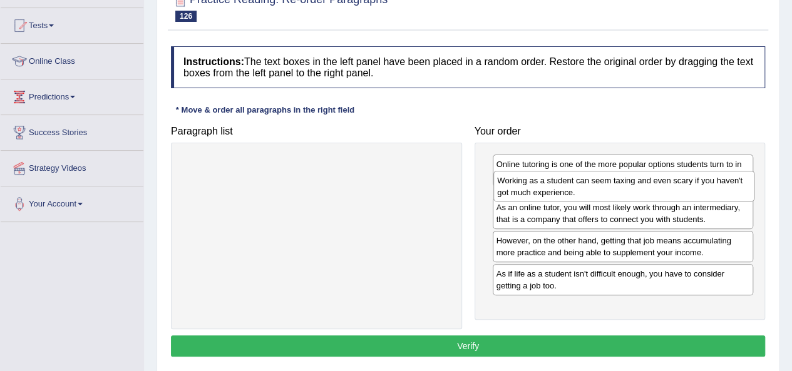
drag, startPoint x: 620, startPoint y: 271, endPoint x: 621, endPoint y: 188, distance: 82.7
click at [621, 188] on div "Working as a student can seem taxing and even scary if you haven't got much exp…" at bounding box center [623, 186] width 261 height 31
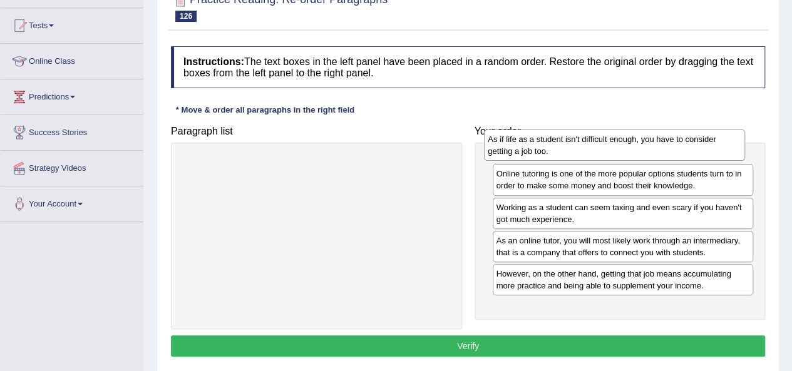
drag, startPoint x: 567, startPoint y: 311, endPoint x: 559, endPoint y: 155, distance: 156.8
click at [559, 155] on div "As if life as a student isn't difficult enough, you have to consider getting a …" at bounding box center [614, 145] width 261 height 31
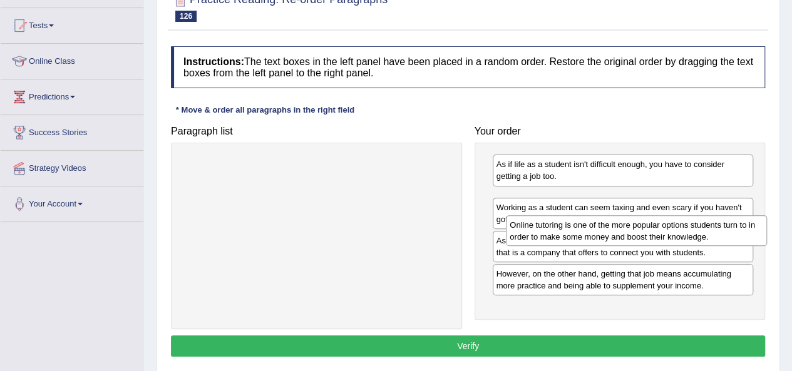
drag, startPoint x: 518, startPoint y: 197, endPoint x: 530, endPoint y: 222, distance: 27.5
click at [530, 222] on div "Online tutoring is one of the more popular options students turn to in order to…" at bounding box center [636, 230] width 261 height 31
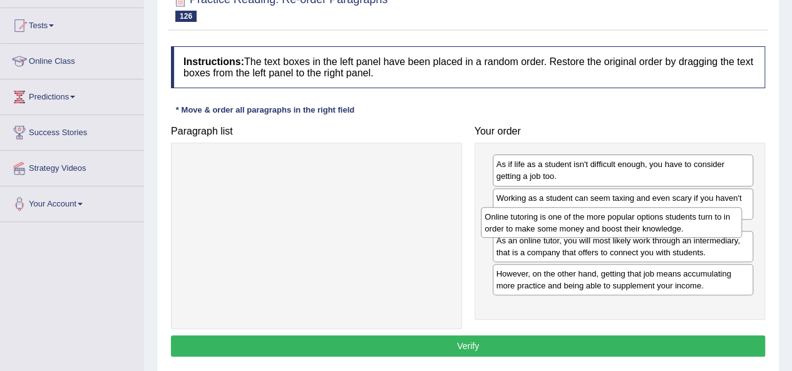
drag, startPoint x: 515, startPoint y: 196, endPoint x: 503, endPoint y: 215, distance: 22.4
click at [503, 215] on div "Online tutoring is one of the more popular options students turn to in order to…" at bounding box center [611, 222] width 261 height 31
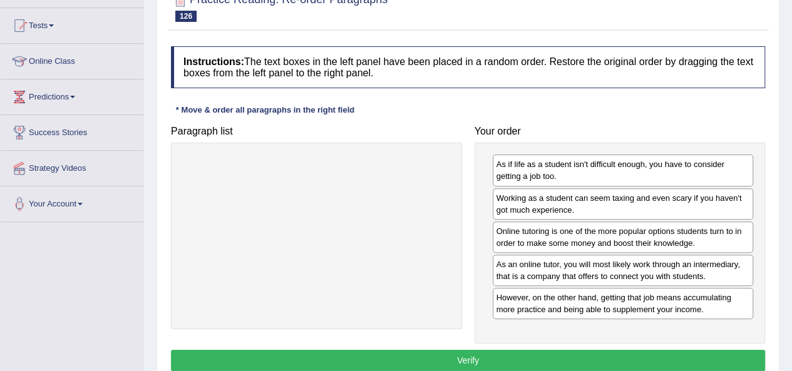
click at [497, 354] on button "Verify" at bounding box center [468, 360] width 594 height 21
